Goal: Task Accomplishment & Management: Manage account settings

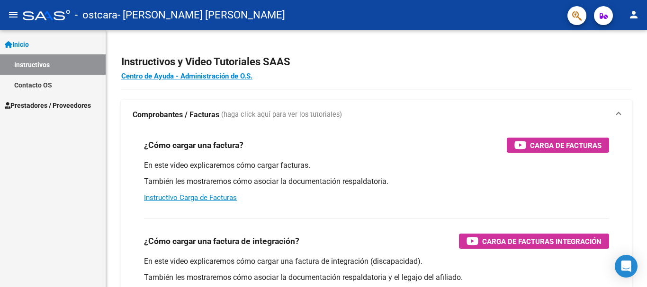
click at [36, 103] on span "Prestadores / Proveedores" at bounding box center [48, 105] width 86 height 10
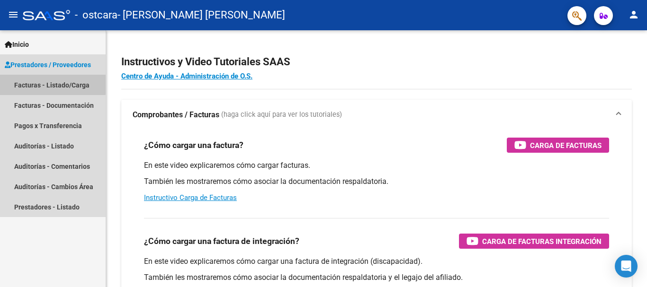
click at [33, 83] on link "Facturas - Listado/Carga" at bounding box center [53, 85] width 106 height 20
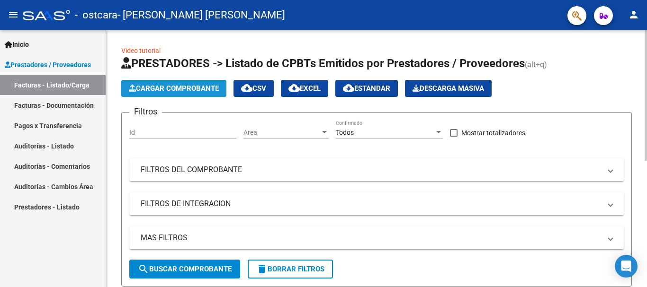
click at [180, 90] on span "Cargar Comprobante" at bounding box center [174, 88] width 90 height 9
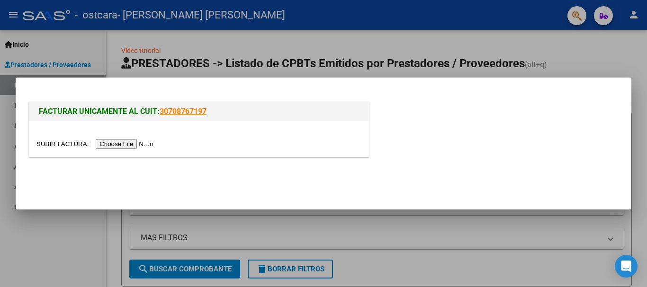
click at [393, 43] on div at bounding box center [323, 143] width 647 height 287
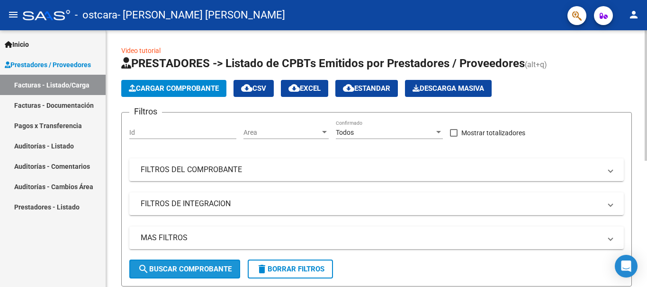
click at [190, 273] on span "search Buscar Comprobante" at bounding box center [185, 269] width 94 height 9
click at [504, 108] on app-list-header "PRESTADORES -> Listado de CPBTs Emitidos por Prestadores / Proveedores (alt+q) …" at bounding box center [376, 171] width 510 height 231
click at [188, 270] on span "search Buscar Comprobante" at bounding box center [185, 269] width 94 height 9
click at [189, 141] on div "Id" at bounding box center [182, 133] width 107 height 27
click at [187, 138] on div "Id" at bounding box center [182, 129] width 107 height 19
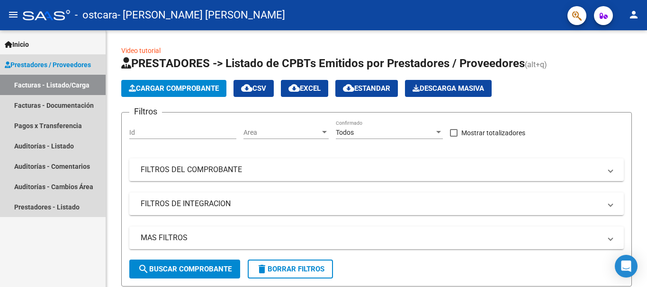
click at [62, 87] on link "Facturas - Listado/Carga" at bounding box center [53, 85] width 106 height 20
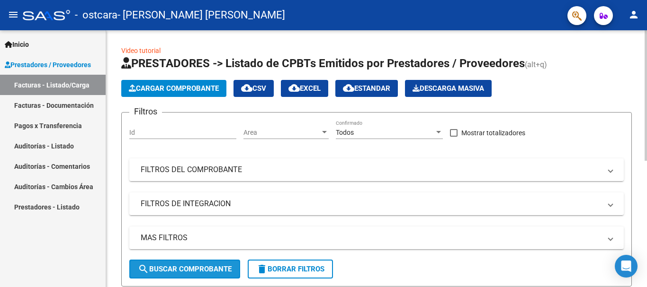
click at [140, 267] on mat-icon "search" at bounding box center [143, 269] width 11 height 11
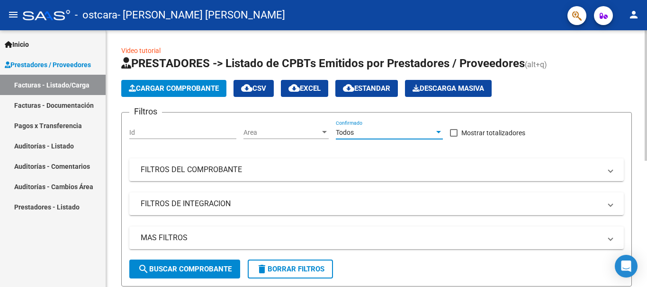
click at [438, 131] on div at bounding box center [438, 133] width 9 height 8
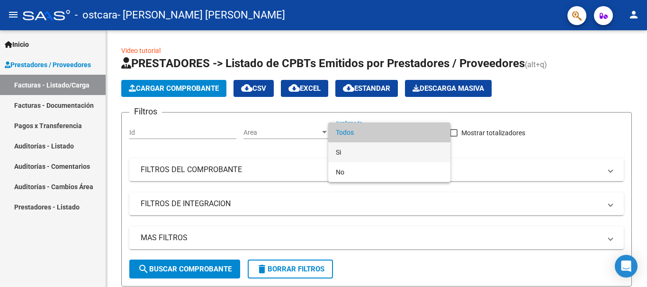
click at [353, 153] on span "Si" at bounding box center [389, 152] width 107 height 20
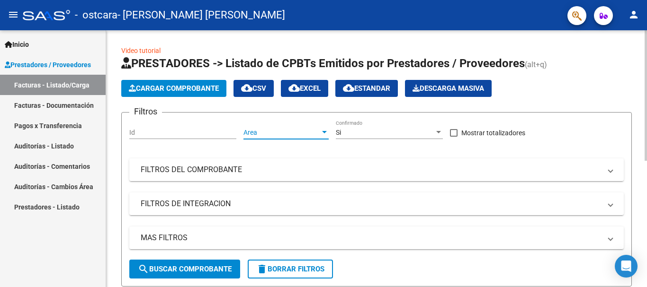
click at [327, 132] on div at bounding box center [324, 133] width 9 height 8
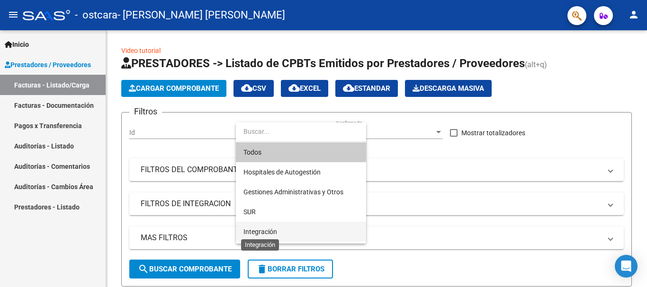
click at [266, 231] on span "Integración" at bounding box center [260, 232] width 34 height 8
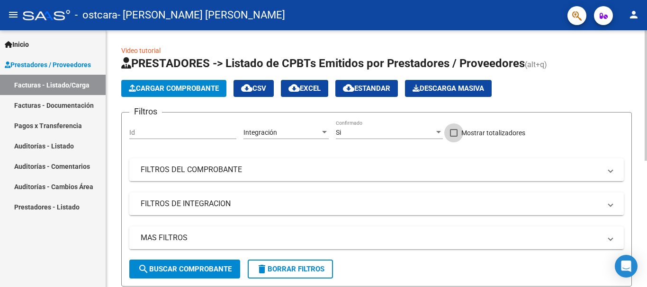
click at [456, 131] on span at bounding box center [454, 133] width 8 height 8
click at [454, 137] on input "Mostrar totalizadores" at bounding box center [453, 137] width 0 height 0
checkbox input "true"
click at [202, 267] on span "search Buscar Comprobante" at bounding box center [185, 269] width 94 height 9
click at [646, 52] on div at bounding box center [645, 119] width 2 height 178
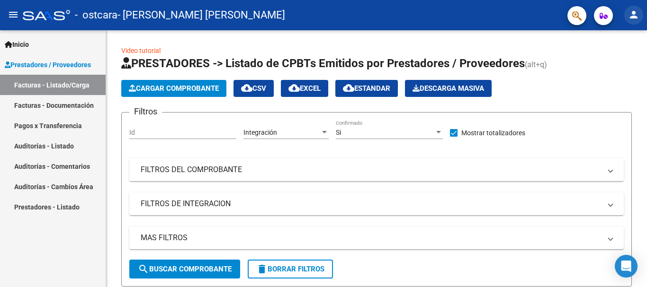
click at [632, 14] on mat-icon "person" at bounding box center [633, 14] width 11 height 11
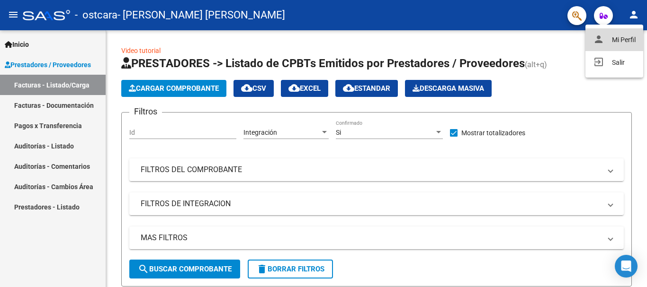
click at [624, 38] on button "person Mi Perfil" at bounding box center [614, 39] width 58 height 23
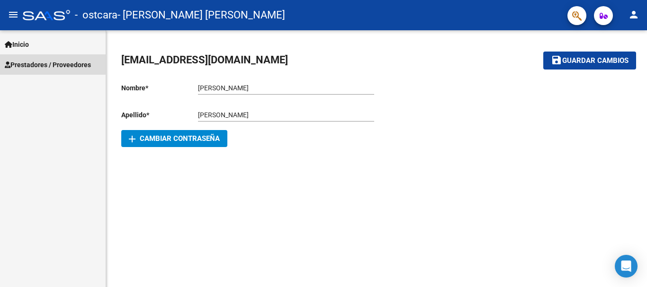
click at [36, 63] on span "Prestadores / Proveedores" at bounding box center [48, 65] width 86 height 10
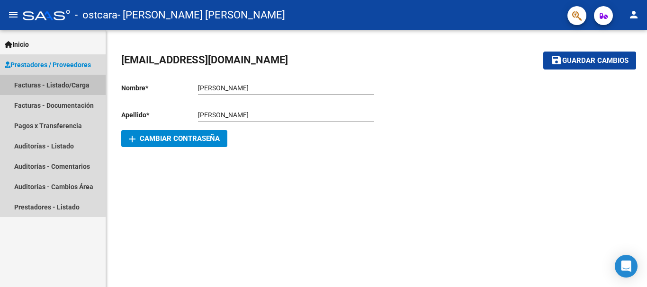
click at [41, 82] on link "Facturas - Listado/Carga" at bounding box center [53, 85] width 106 height 20
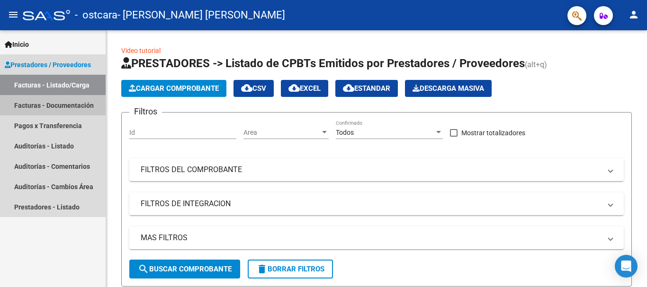
click at [38, 105] on link "Facturas - Documentación" at bounding box center [53, 105] width 106 height 20
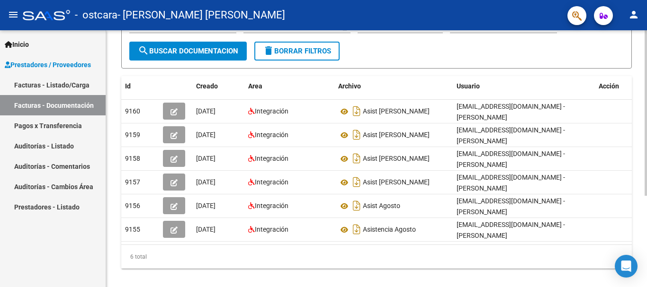
scroll to position [132, 0]
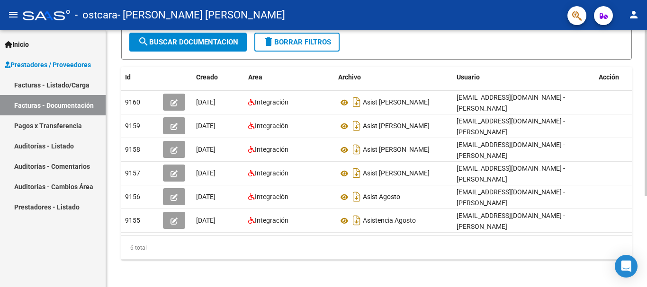
click at [646, 188] on div at bounding box center [645, 203] width 2 height 166
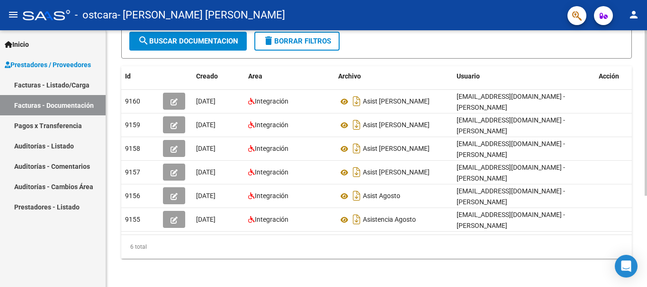
scroll to position [142, 0]
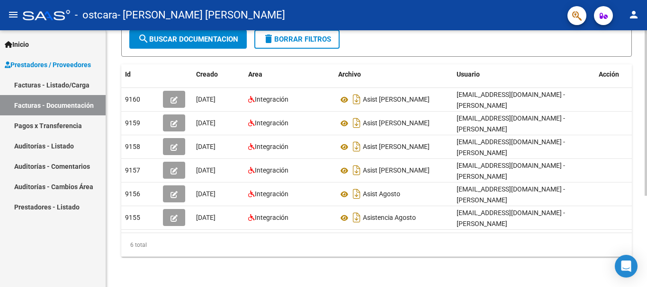
click at [646, 133] on div at bounding box center [645, 205] width 2 height 166
click at [646, 267] on div at bounding box center [645, 205] width 2 height 166
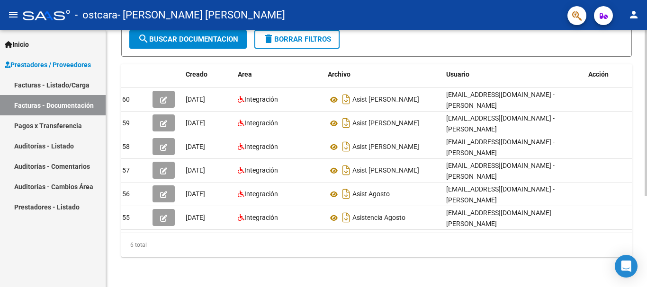
scroll to position [0, 0]
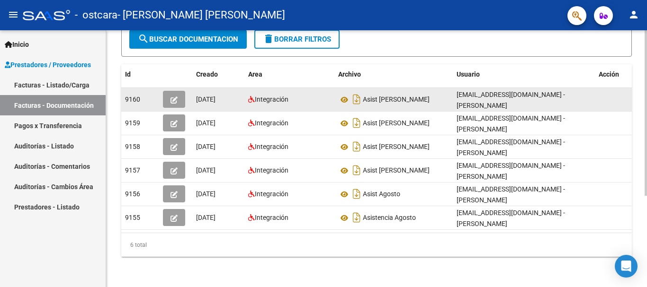
click at [171, 97] on icon "button" at bounding box center [173, 100] width 7 height 7
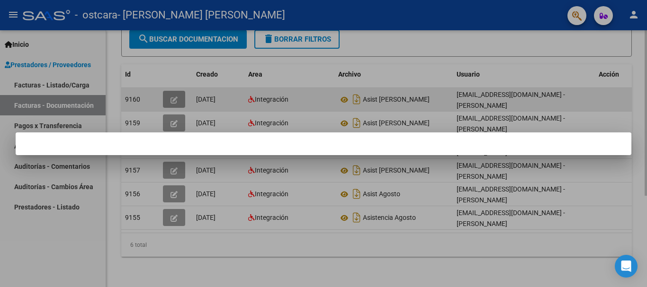
click at [171, 92] on div at bounding box center [323, 143] width 647 height 287
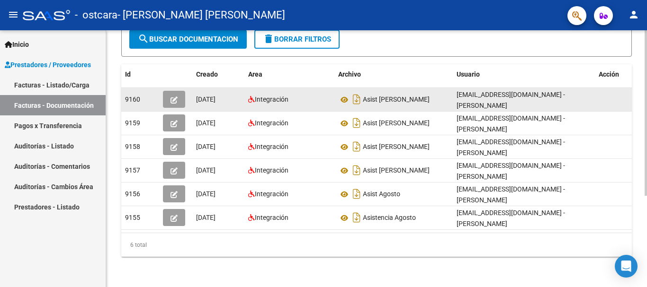
click at [171, 97] on icon "button" at bounding box center [173, 100] width 7 height 7
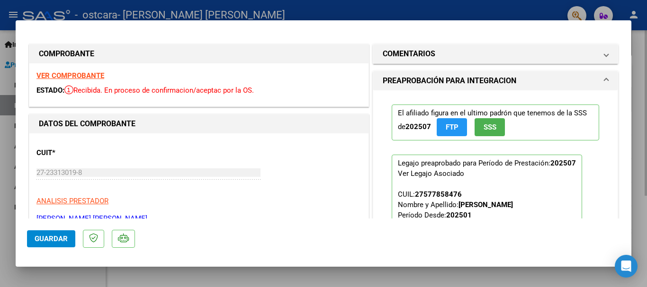
click at [401, 23] on mat-dialog-container "COMPROBANTE VER COMPROBANTE ESTADO: Recibida. En proceso de confirmacion/acepta…" at bounding box center [323, 143] width 615 height 247
click at [47, 240] on span "Guardar" at bounding box center [51, 239] width 33 height 9
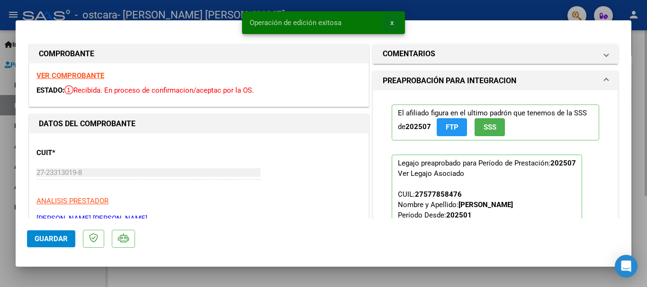
click at [394, 21] on button "x" at bounding box center [392, 22] width 18 height 17
